Goal: Find specific page/section: Find specific page/section

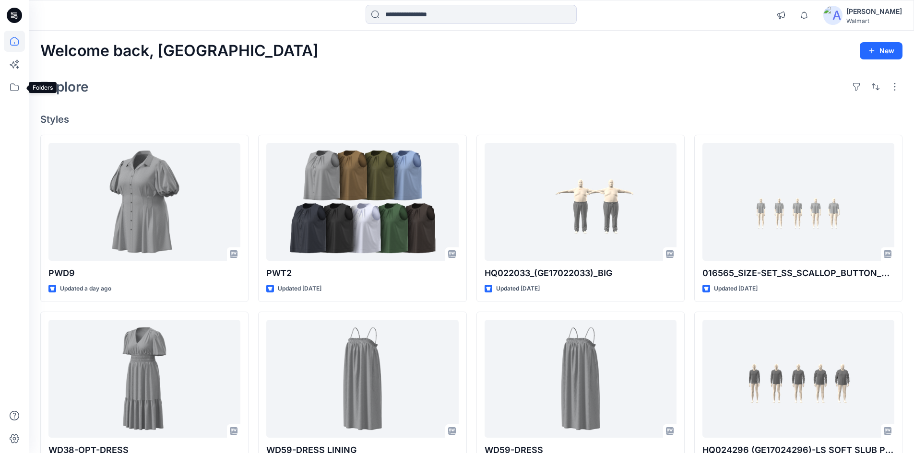
drag, startPoint x: 15, startPoint y: 87, endPoint x: 28, endPoint y: 91, distance: 13.5
click at [15, 87] on icon at bounding box center [14, 87] width 21 height 21
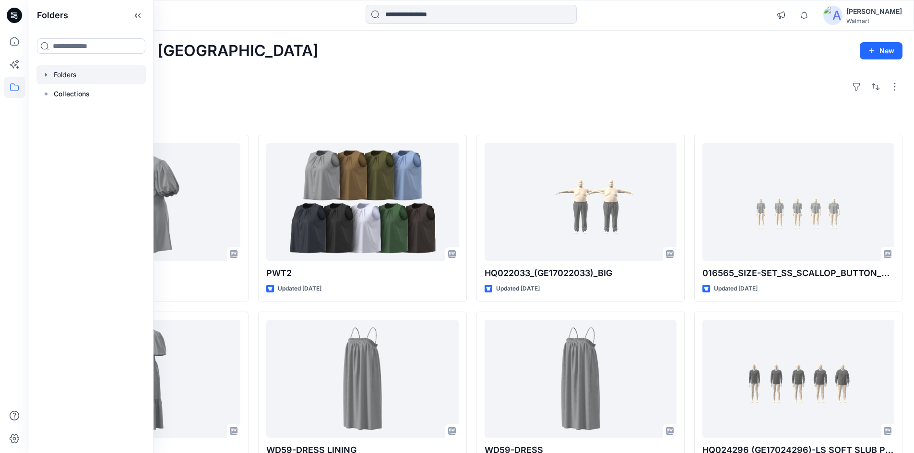
click at [66, 76] on div at bounding box center [90, 74] width 109 height 19
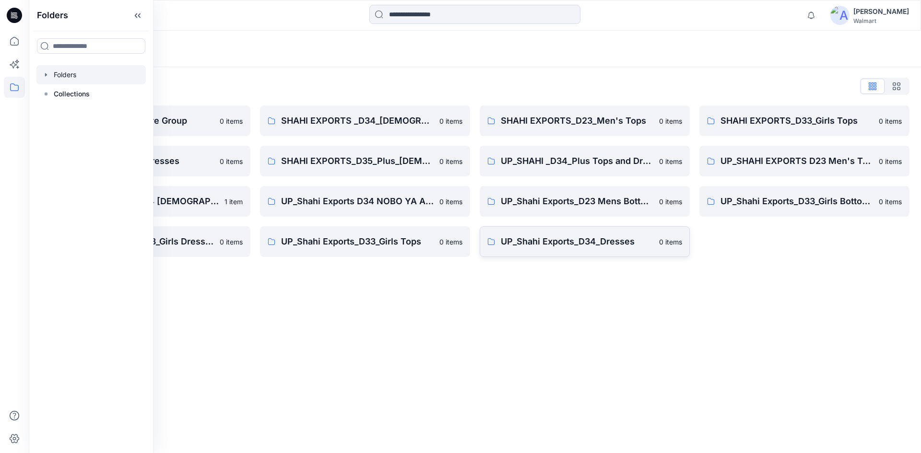
drag, startPoint x: 453, startPoint y: 284, endPoint x: 569, endPoint y: 255, distance: 119.3
click at [459, 284] on div "Folders Folders List Shahi 3D Sample Share Group 0 items Shahi Exports_D34_Dres…" at bounding box center [475, 242] width 892 height 423
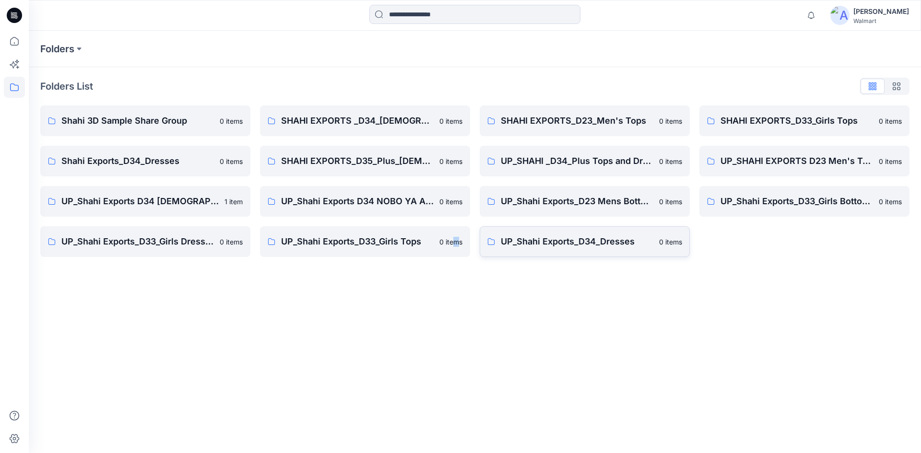
click at [580, 231] on link "UP_Shahi Exports_D34_Dresses 0 items" at bounding box center [585, 241] width 210 height 31
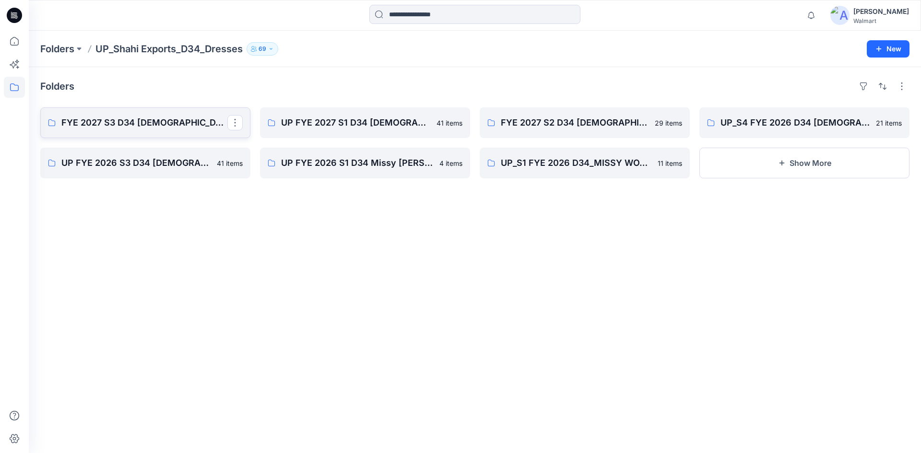
click at [140, 124] on p "FYE 2027 S3 D34 [DEMOGRAPHIC_DATA] Dresses - Shahi" at bounding box center [144, 122] width 166 height 13
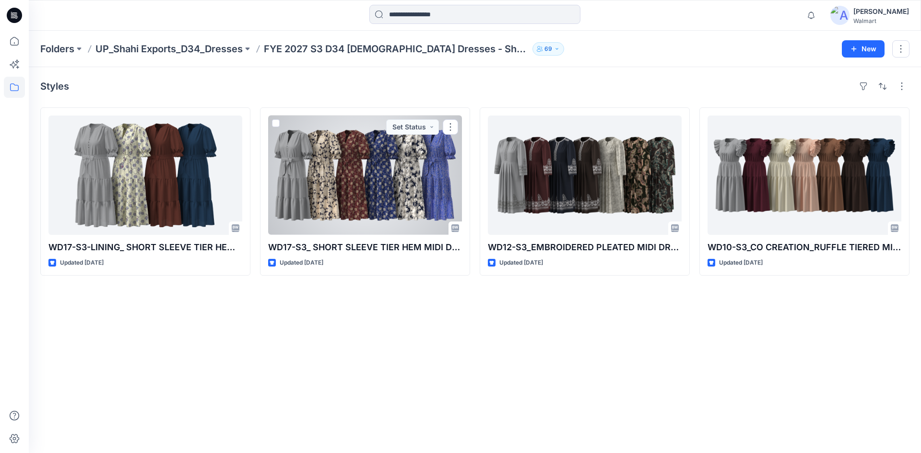
drag, startPoint x: 376, startPoint y: 165, endPoint x: 365, endPoint y: 164, distance: 10.6
click at [376, 165] on div at bounding box center [365, 175] width 194 height 119
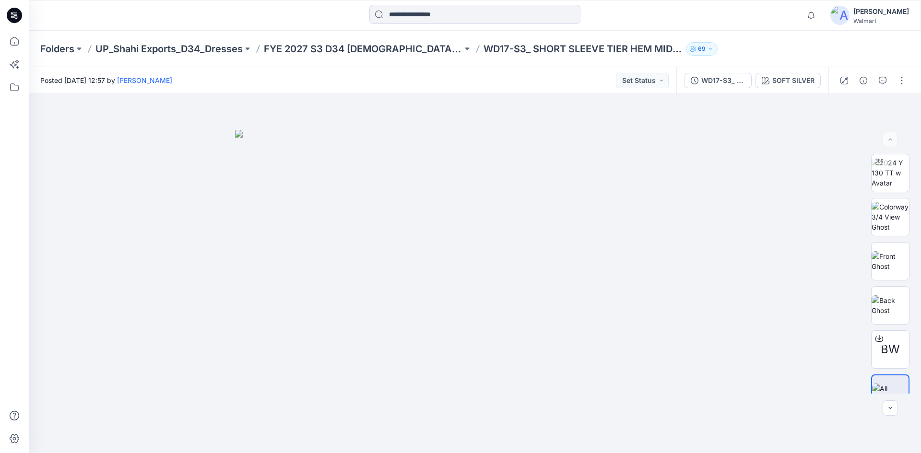
click at [10, 9] on icon at bounding box center [14, 15] width 15 height 31
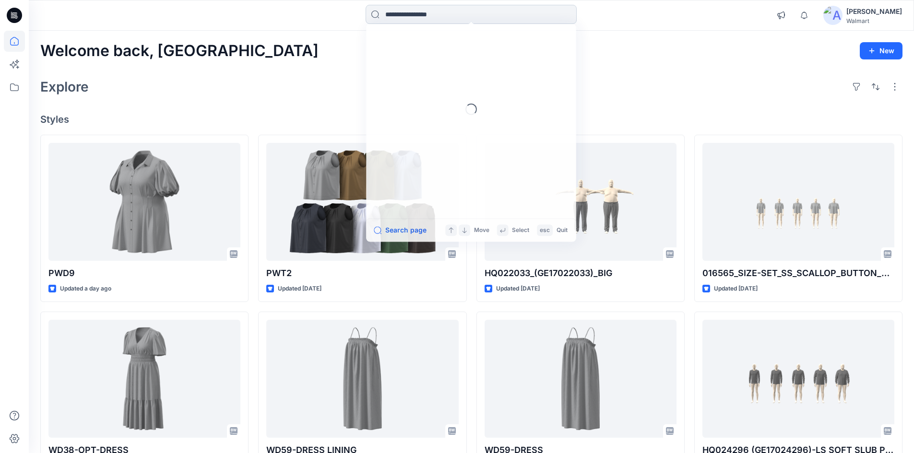
click at [400, 14] on input at bounding box center [471, 14] width 211 height 19
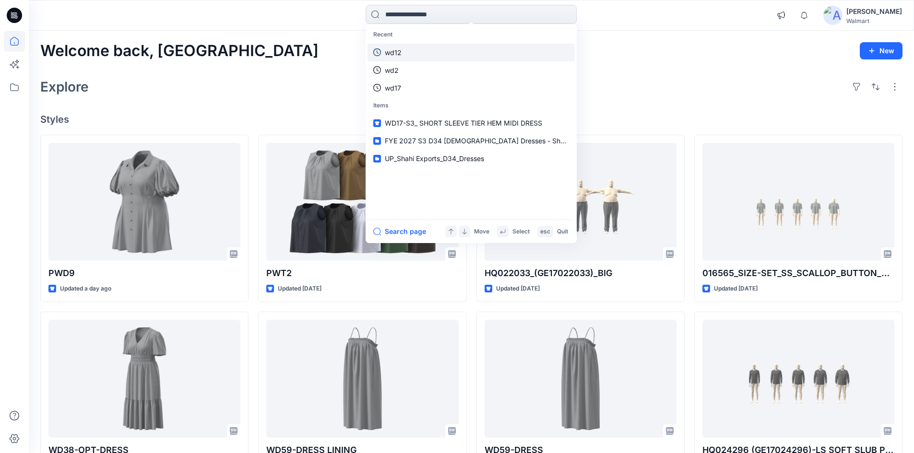
click at [409, 50] on link "wd12" at bounding box center [470, 53] width 207 height 18
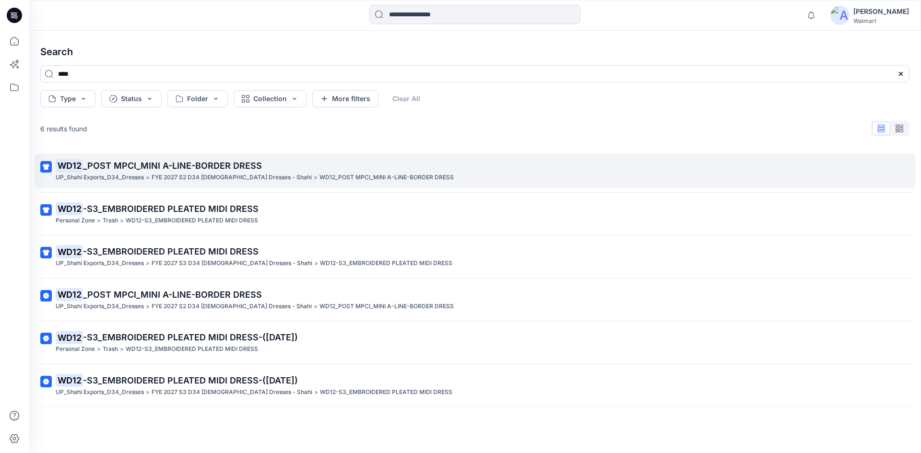
click at [111, 185] on link "WD12 _POST MPCI_MINI A-LINE-BORDER DRESS UP_Shahi Exports_D34_Dresses > FYE 202…" at bounding box center [475, 171] width 881 height 35
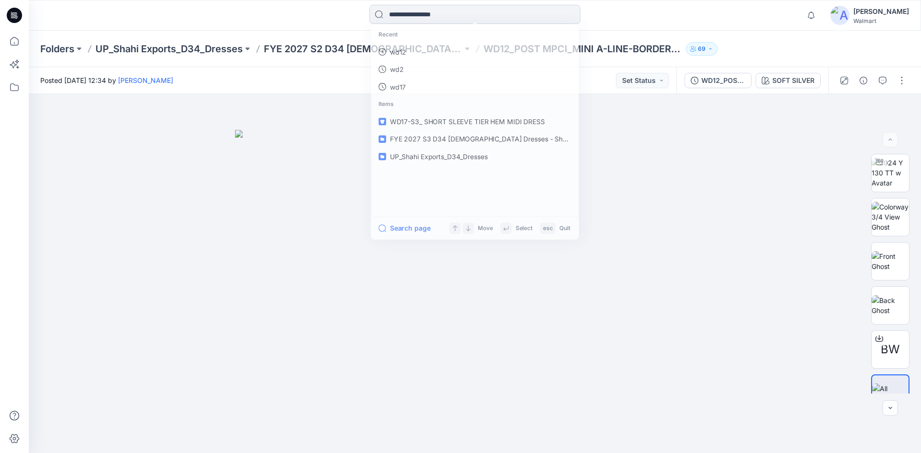
click at [412, 12] on input at bounding box center [474, 14] width 211 height 19
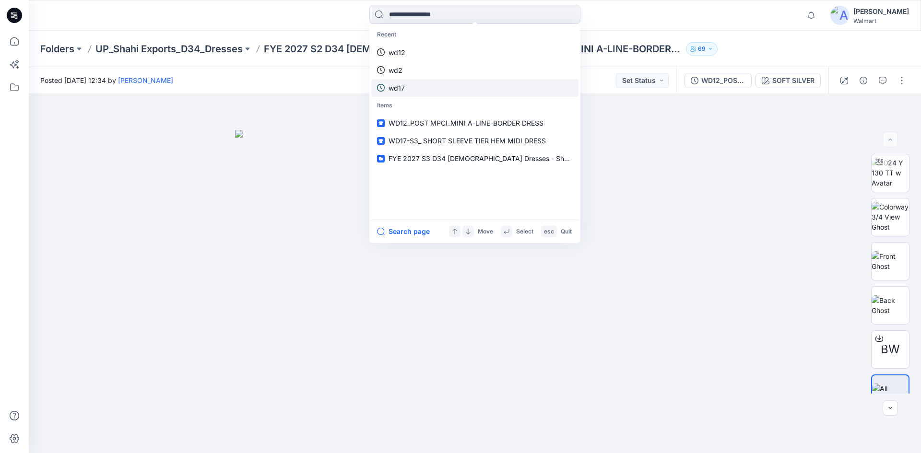
click at [404, 92] on p "wd17" at bounding box center [397, 88] width 16 height 10
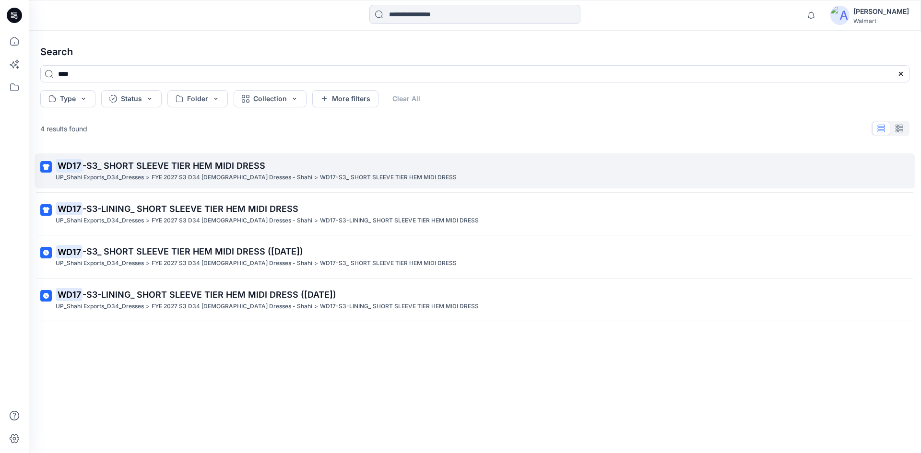
click at [85, 172] on p "WD17 -S3_ SHORT SLEEVE TIER HEM MIDI DRESS" at bounding box center [474, 165] width 837 height 13
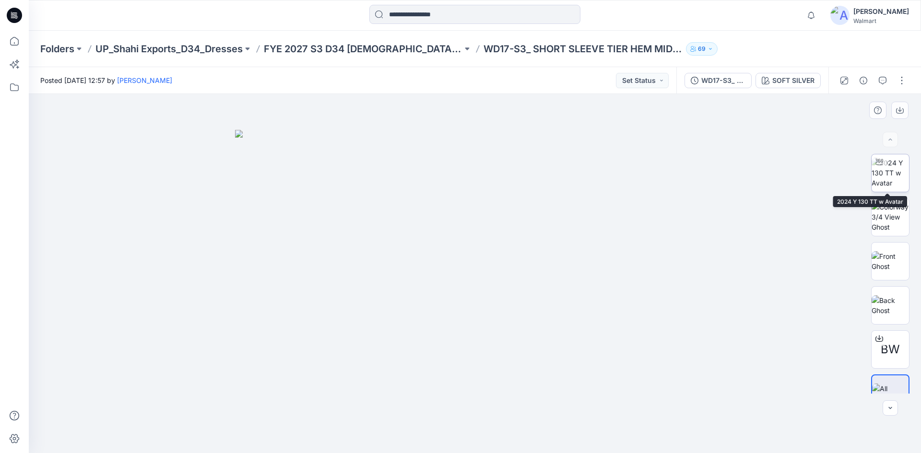
click at [889, 182] on img at bounding box center [890, 173] width 37 height 30
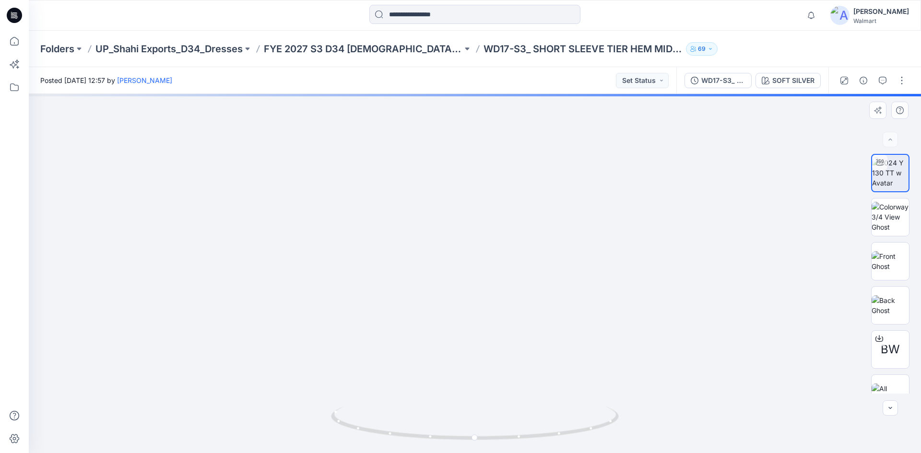
drag, startPoint x: 484, startPoint y: 205, endPoint x: 487, endPoint y: 239, distance: 34.2
drag, startPoint x: 449, startPoint y: 295, endPoint x: 427, endPoint y: 202, distance: 95.8
click at [427, 202] on img at bounding box center [469, 14] width 1408 height 877
drag, startPoint x: 496, startPoint y: 188, endPoint x: 501, endPoint y: 246, distance: 57.8
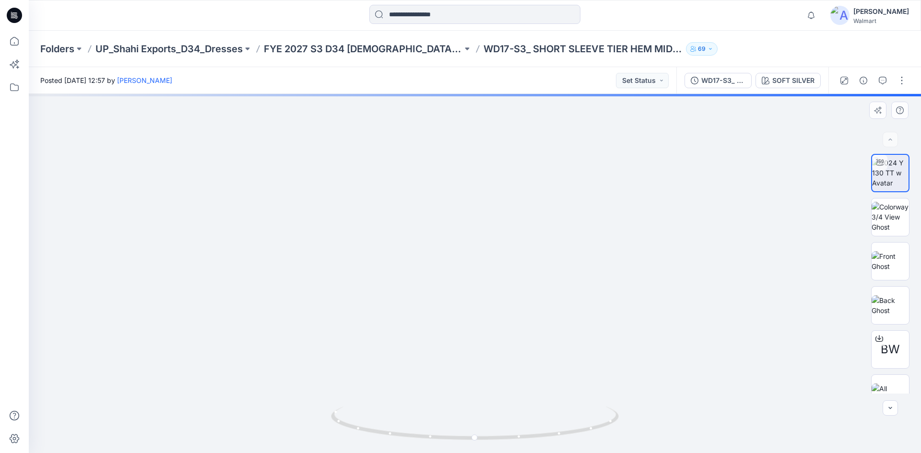
drag, startPoint x: 504, startPoint y: 223, endPoint x: 508, endPoint y: 239, distance: 17.1
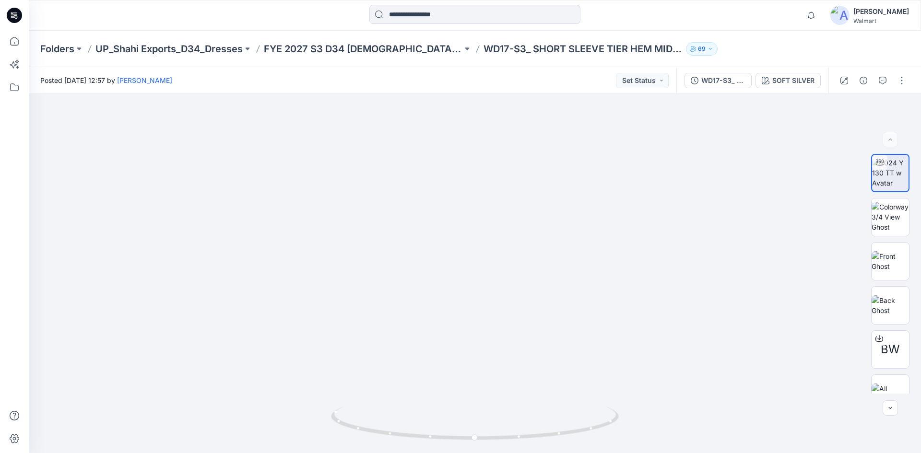
click at [14, 15] on icon at bounding box center [14, 15] width 15 height 15
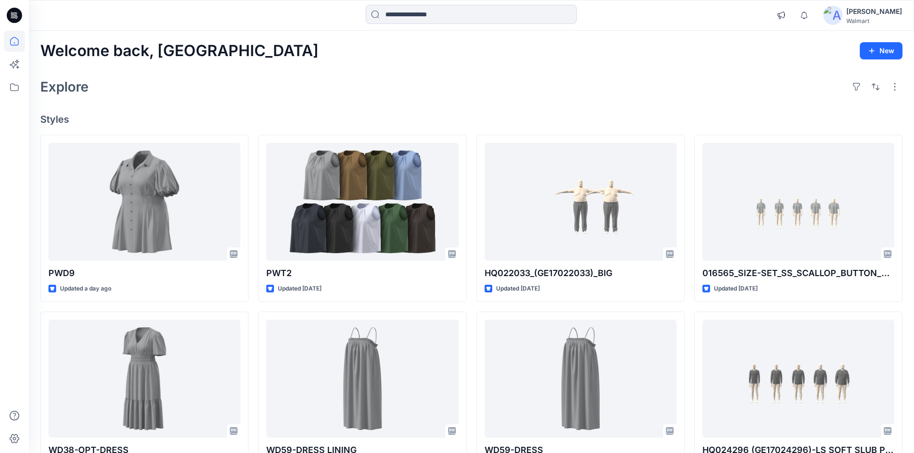
click at [16, 19] on icon at bounding box center [16, 18] width 2 height 0
click at [12, 17] on icon at bounding box center [14, 15] width 15 height 15
